Goal: Task Accomplishment & Management: Manage account settings

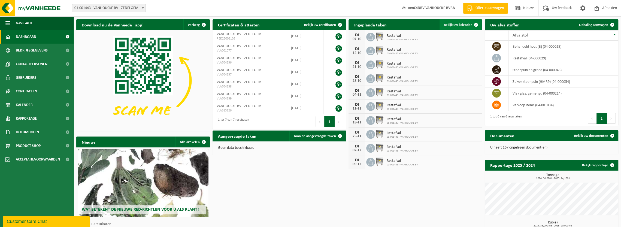
click at [461, 25] on span "Bekijk uw kalender" at bounding box center [458, 25] width 28 height 4
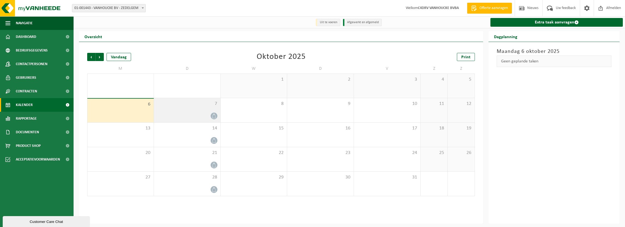
click at [195, 112] on div "7" at bounding box center [187, 110] width 66 height 24
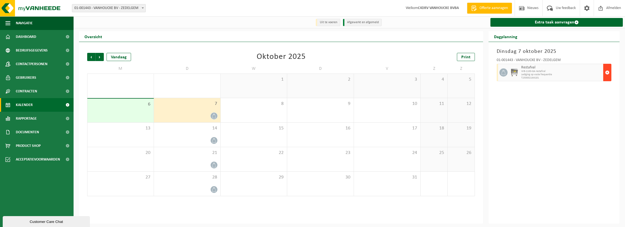
click at [607, 72] on span "button" at bounding box center [607, 72] width 4 height 11
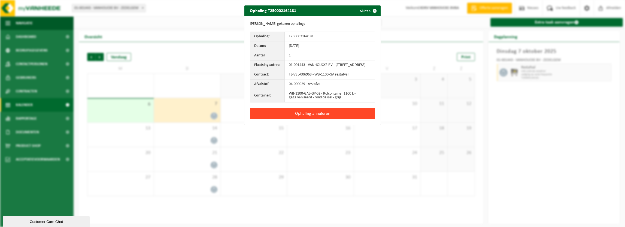
click at [282, 113] on button "Ophaling annuleren" at bounding box center [312, 113] width 125 height 11
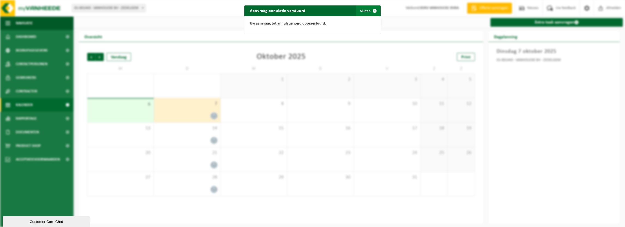
click at [374, 11] on span "button" at bounding box center [374, 10] width 11 height 11
